Goal: Information Seeking & Learning: Learn about a topic

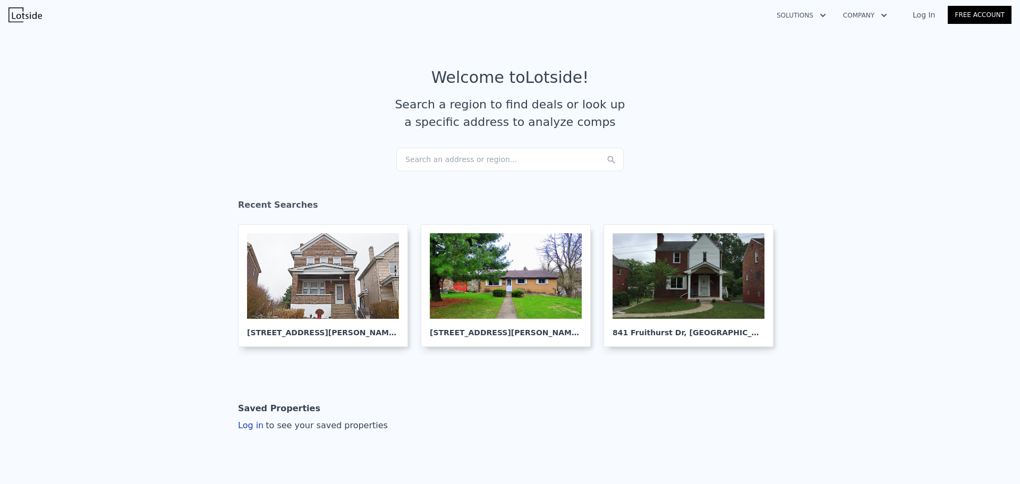
click at [510, 157] on div "Search an address or region..." at bounding box center [509, 159] width 227 height 23
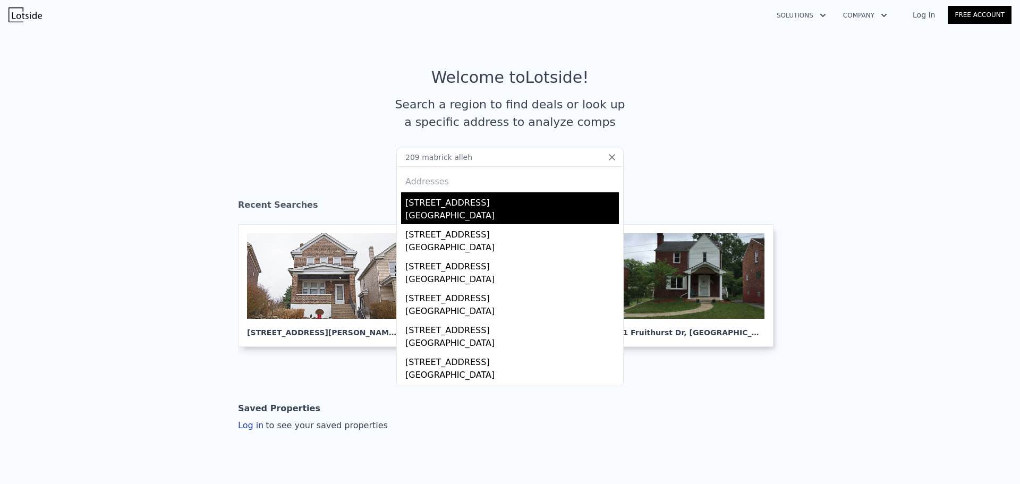
type input "209 mabrick alleh"
click at [463, 212] on div "[GEOGRAPHIC_DATA]" at bounding box center [512, 216] width 214 height 15
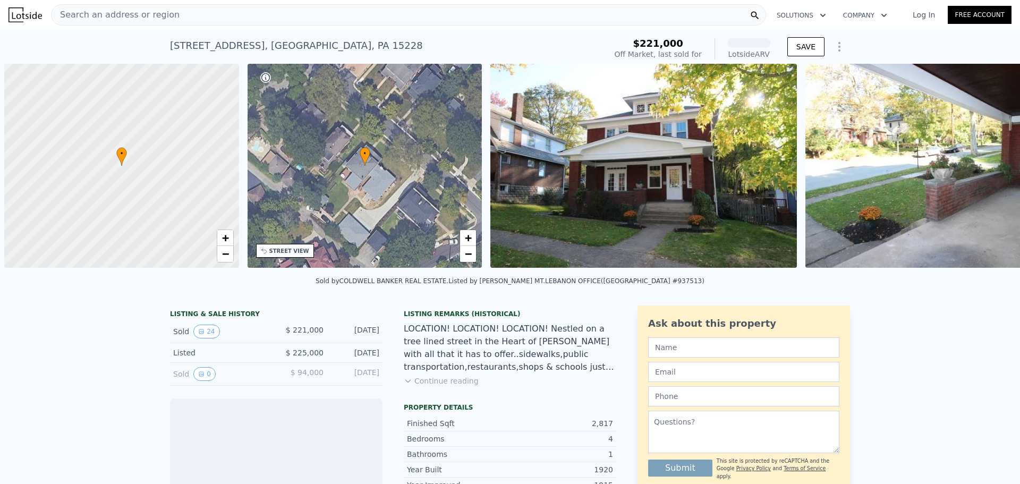
scroll to position [0, 4]
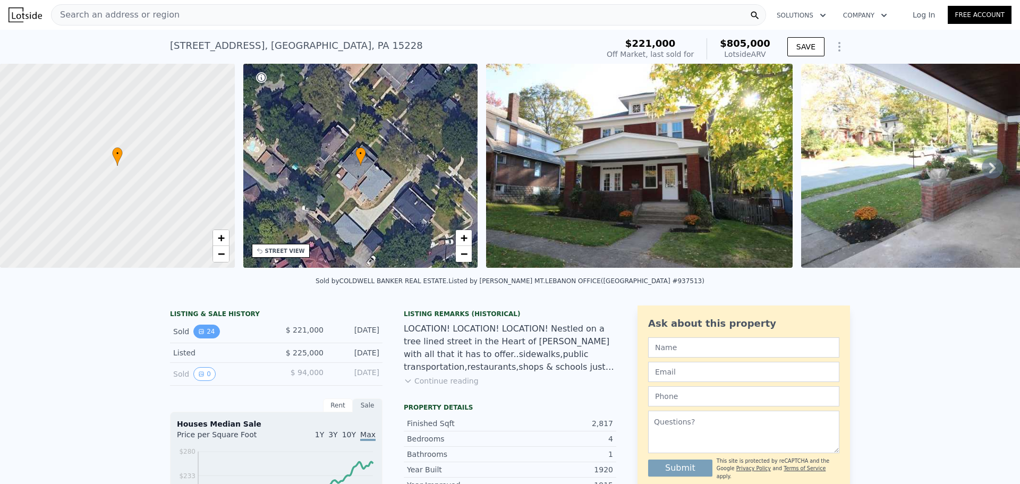
click at [203, 337] on button "24" at bounding box center [206, 332] width 26 height 14
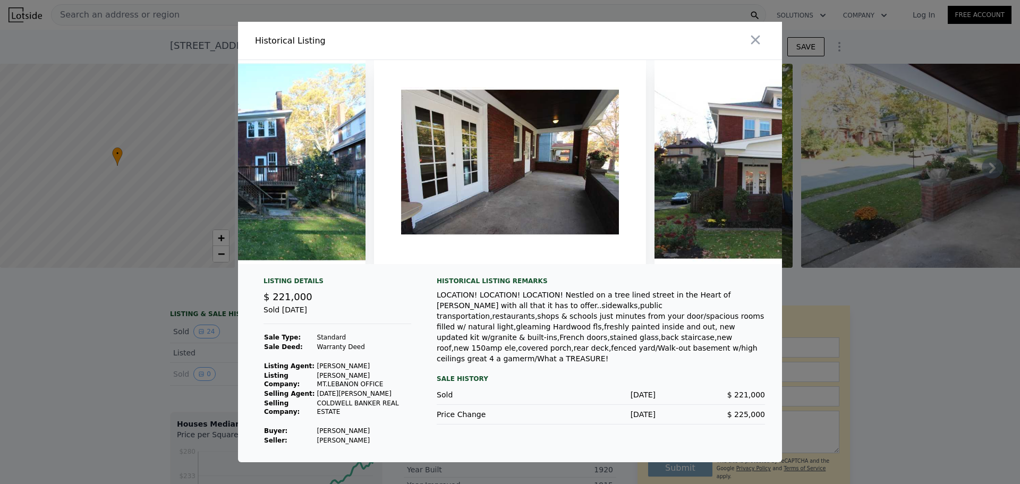
scroll to position [0, 6157]
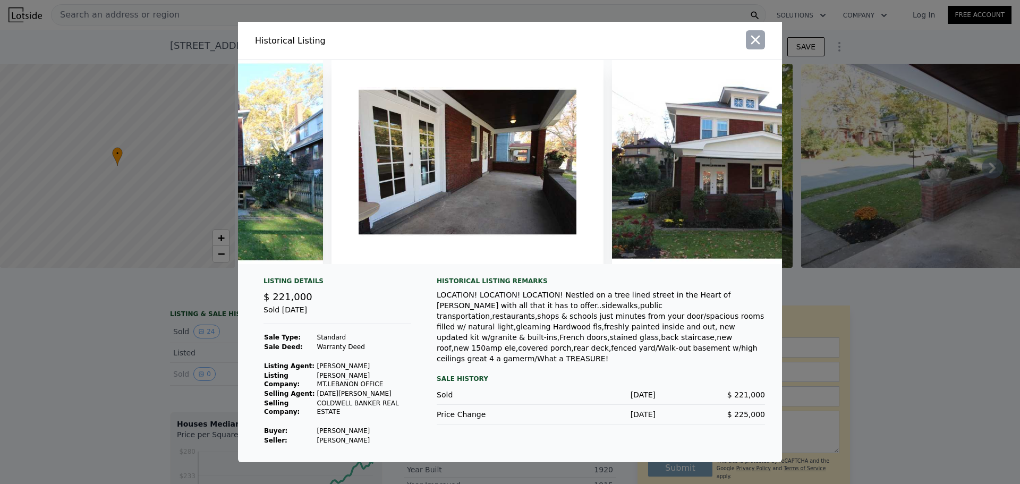
click at [754, 30] on button "button" at bounding box center [755, 39] width 19 height 19
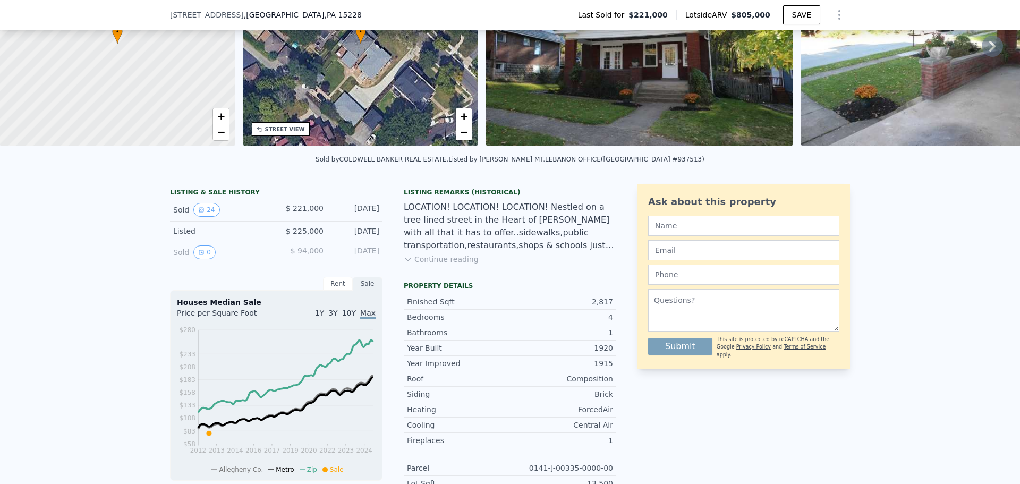
scroll to position [138, 0]
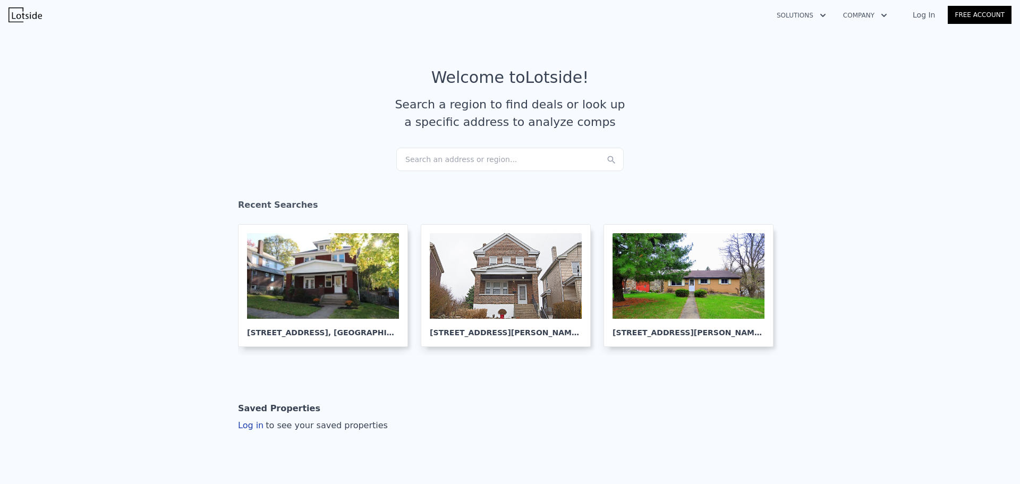
click at [485, 158] on div "Search an address or region..." at bounding box center [509, 159] width 227 height 23
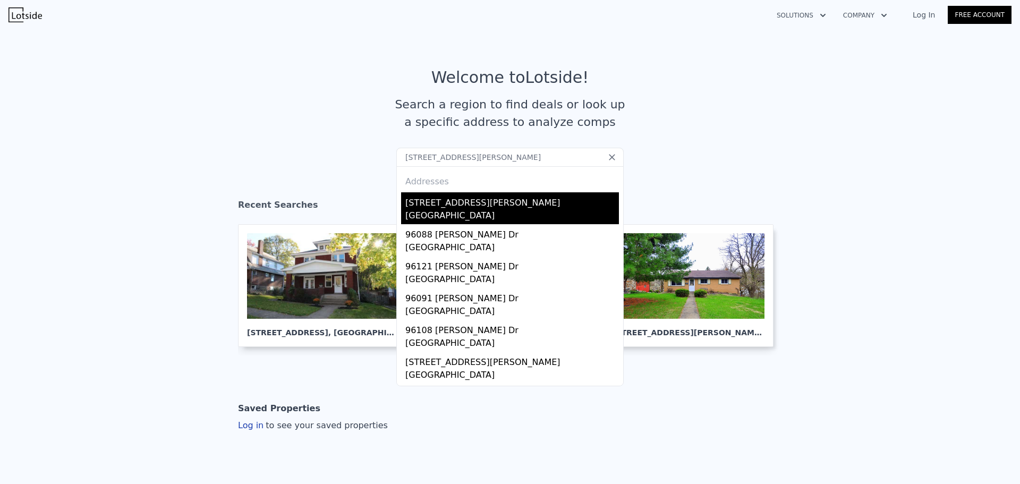
type input "320 morrison drive"
click at [448, 206] on div "320 Morrison Dr" at bounding box center [512, 200] width 214 height 17
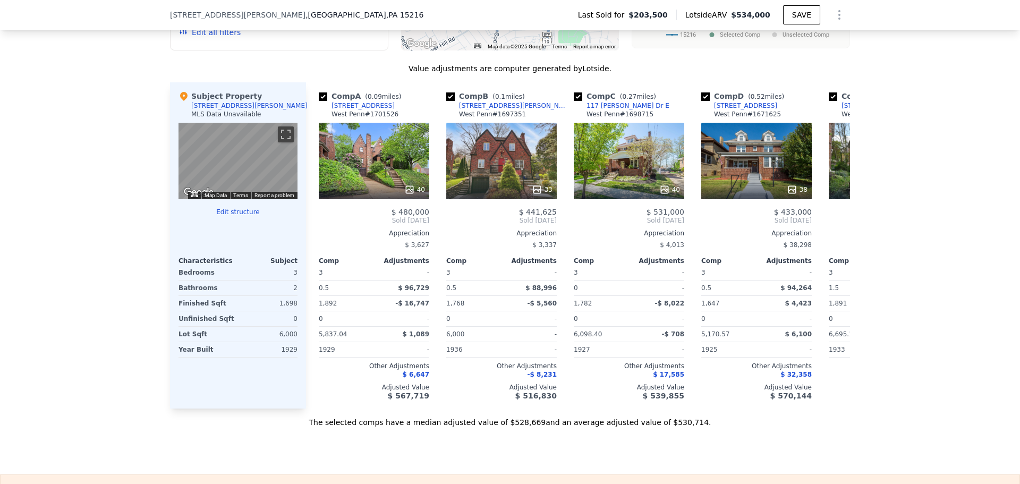
scroll to position [992, 0]
